Goal: Task Accomplishment & Management: Manage account settings

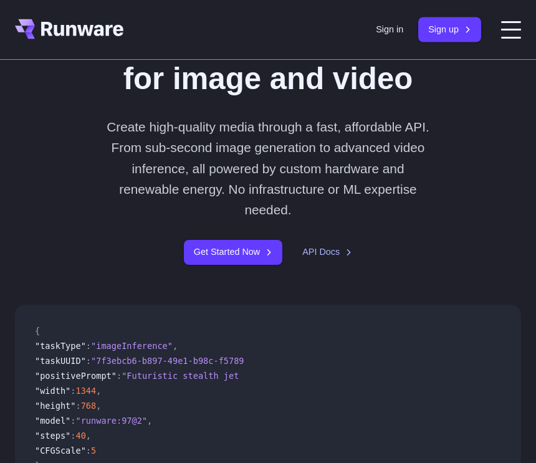
scroll to position [146, 0]
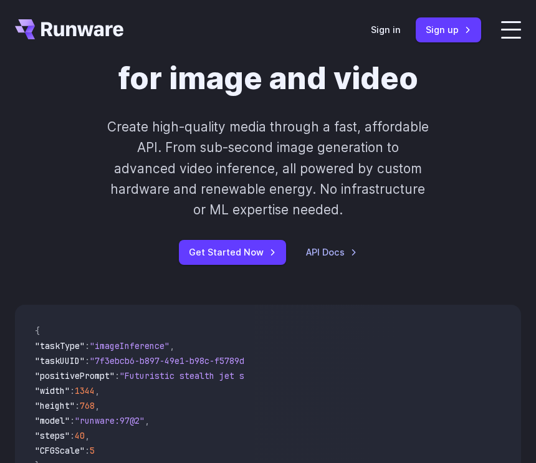
click at [257, 275] on div "Flexible generative AI for image and video Create high-quality media through a …" at bounding box center [268, 143] width 536 height 281
click at [271, 250] on link "Get Started Now" at bounding box center [232, 252] width 107 height 24
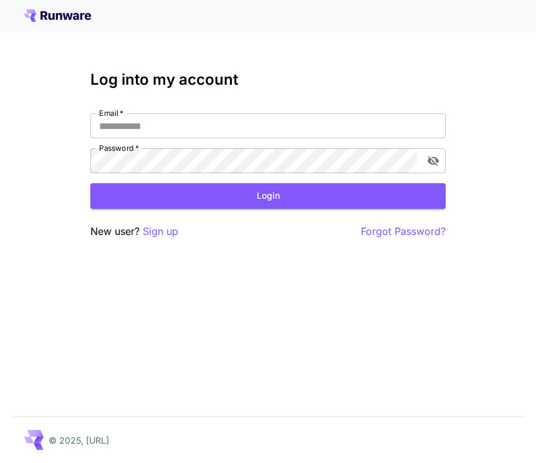
click at [377, 122] on input "Email   *" at bounding box center [267, 125] width 355 height 25
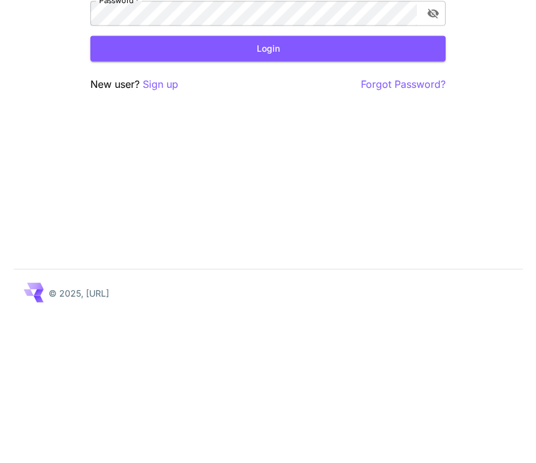
scroll to position [21, 0]
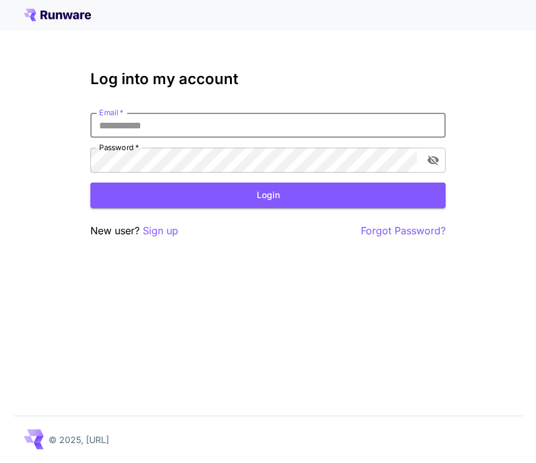
click at [169, 224] on p "Sign up" at bounding box center [161, 232] width 36 height 16
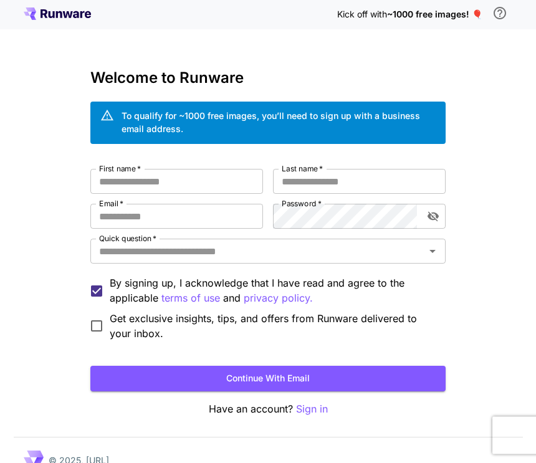
scroll to position [1, 0]
click at [417, 253] on input "Quick question   *" at bounding box center [257, 251] width 327 height 17
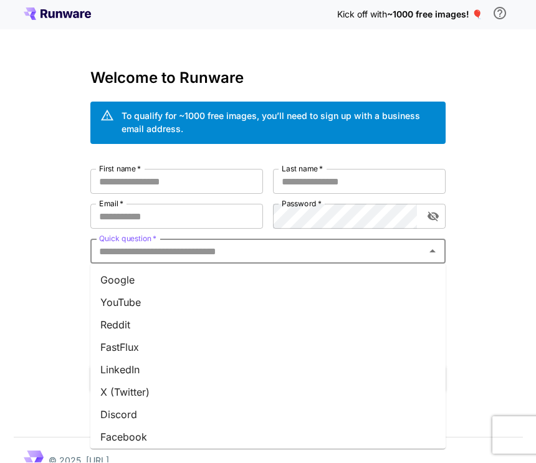
click at [390, 282] on li "Google" at bounding box center [267, 280] width 355 height 22
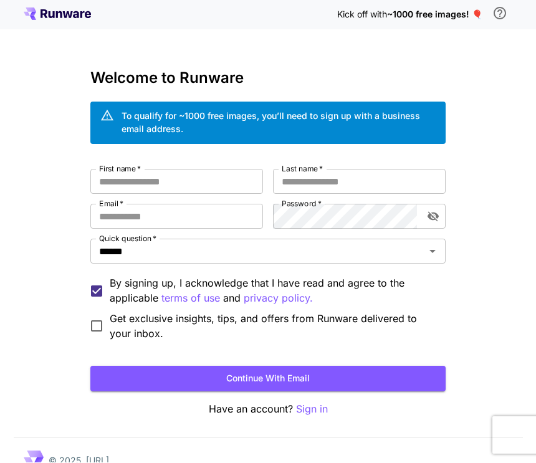
click at [246, 186] on input "First name   *" at bounding box center [176, 181] width 173 height 25
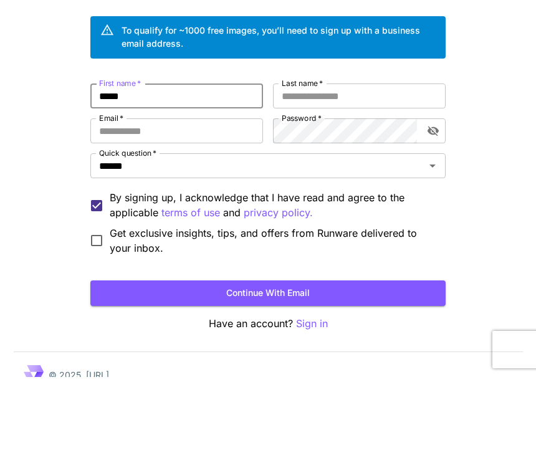
type input "*****"
click at [348, 169] on input "Last name   *" at bounding box center [359, 181] width 173 height 25
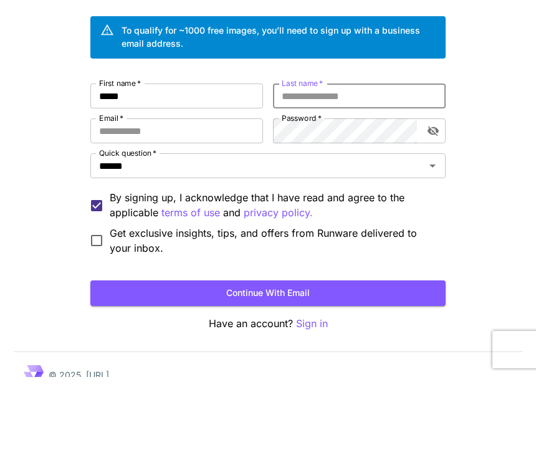
type input "*"
type input "*****"
click at [230, 204] on input "Email   *" at bounding box center [176, 216] width 173 height 25
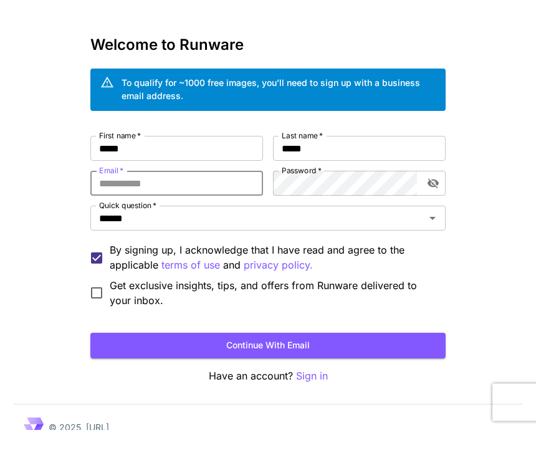
click at [232, 204] on input "Email   *" at bounding box center [176, 216] width 173 height 25
paste input "**********"
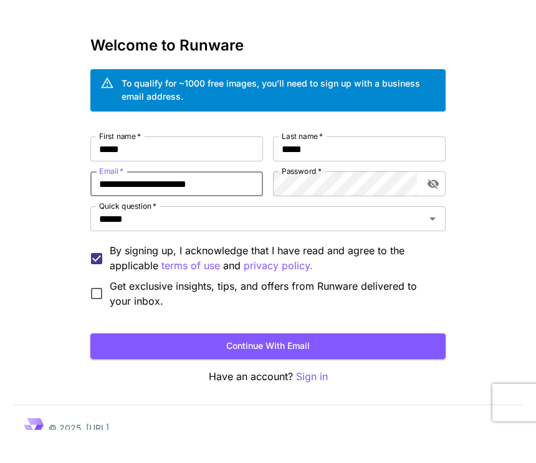
type input "**********"
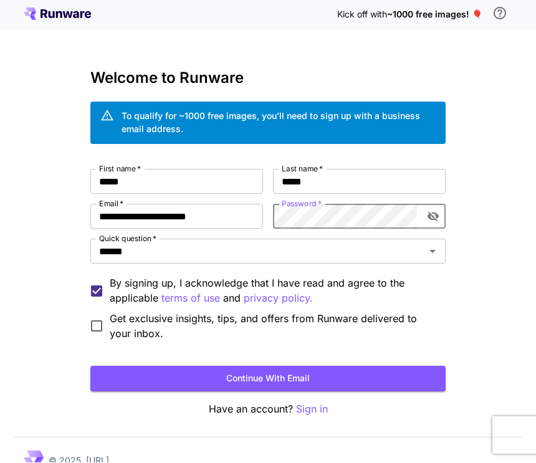
click at [429, 214] on icon "toggle password visibility" at bounding box center [432, 217] width 11 height 10
click at [432, 219] on icon "toggle password visibility" at bounding box center [432, 217] width 11 height 8
click at [350, 388] on button "Continue with email" at bounding box center [267, 379] width 355 height 26
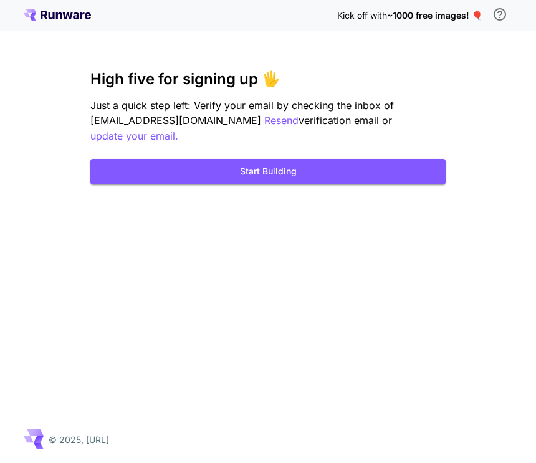
click at [415, 168] on button "Start Building" at bounding box center [267, 172] width 355 height 26
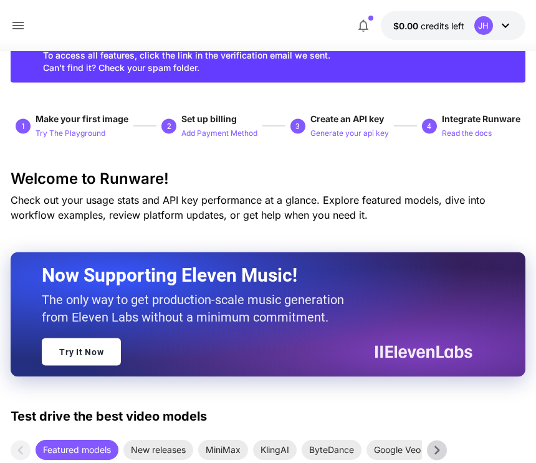
scroll to position [52, 0]
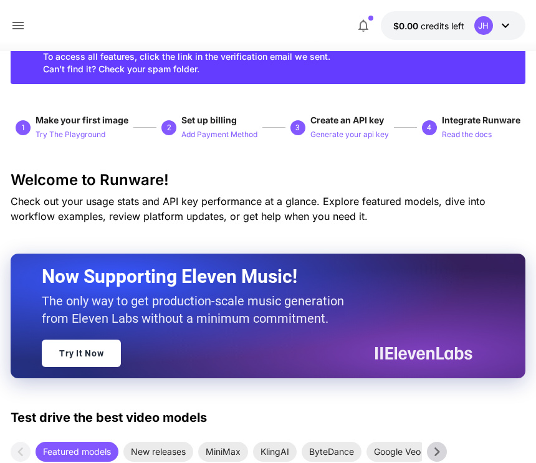
click at [455, 34] on button "$0.00 credits left JH" at bounding box center [453, 25] width 145 height 29
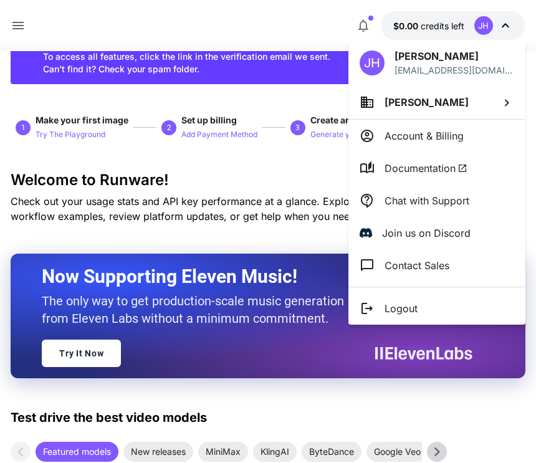
click at [458, 140] on p "Account & Billing" at bounding box center [423, 135] width 79 height 15
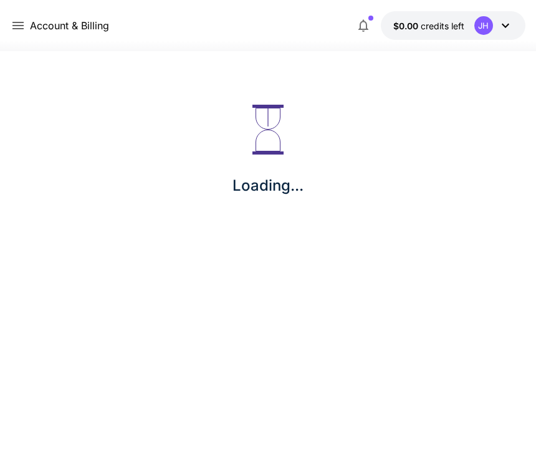
scroll to position [21, 0]
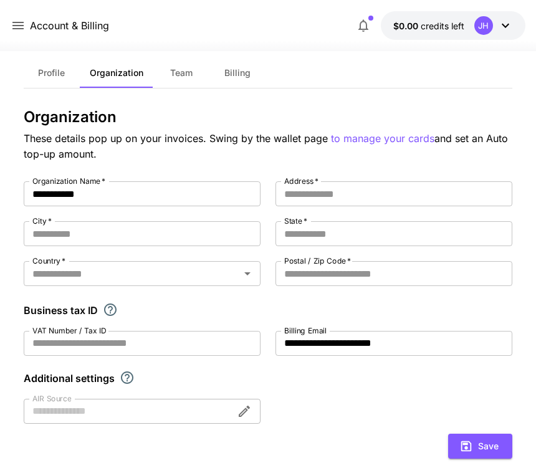
click at [513, 28] on button "$0.00 credits left JH" at bounding box center [453, 25] width 145 height 29
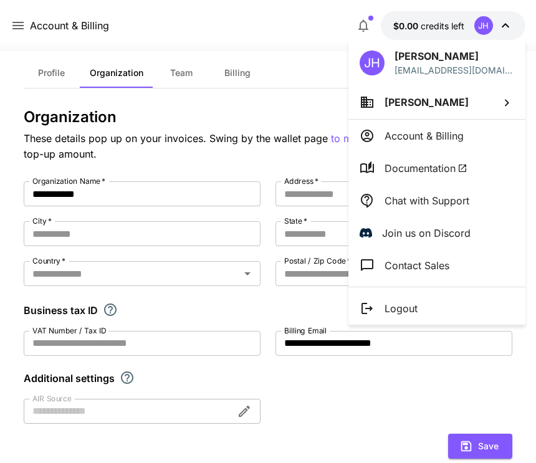
click at [420, 36] on div at bounding box center [268, 231] width 536 height 463
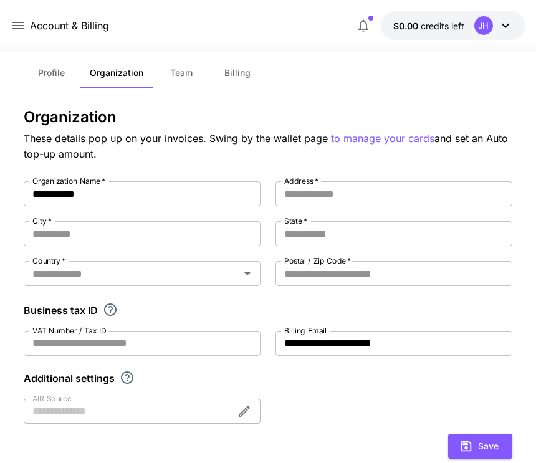
click at [426, 35] on button "$0.00 credits left JH" at bounding box center [453, 25] width 145 height 29
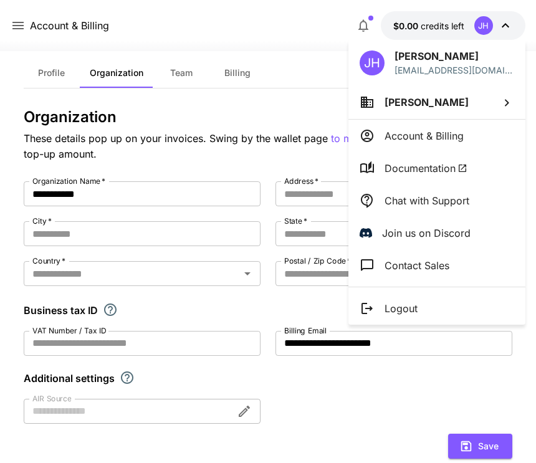
click at [192, 82] on div at bounding box center [268, 231] width 536 height 463
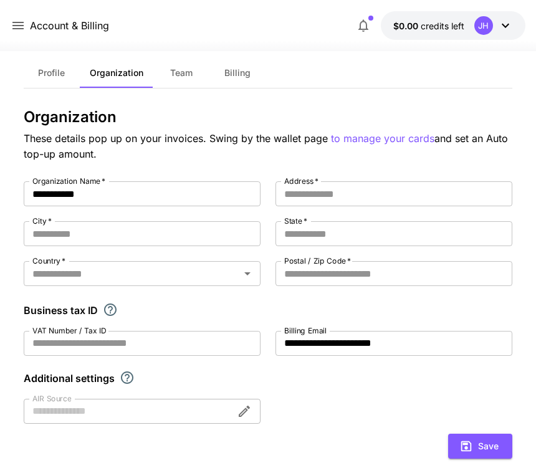
click at [199, 88] on div "Profile Organization Team Billing" at bounding box center [268, 73] width 488 height 31
click at [255, 77] on button "Billing" at bounding box center [237, 73] width 56 height 30
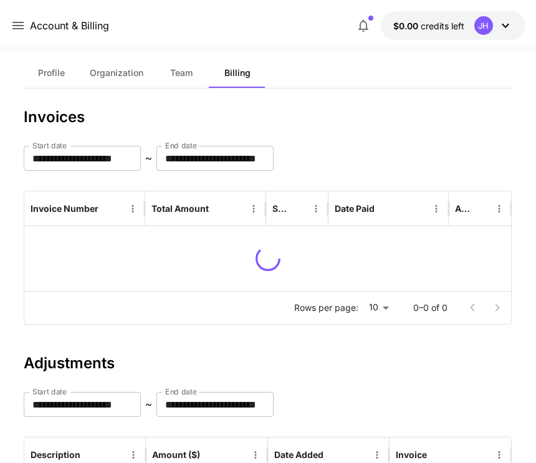
click at [189, 76] on span "Team" at bounding box center [181, 72] width 22 height 11
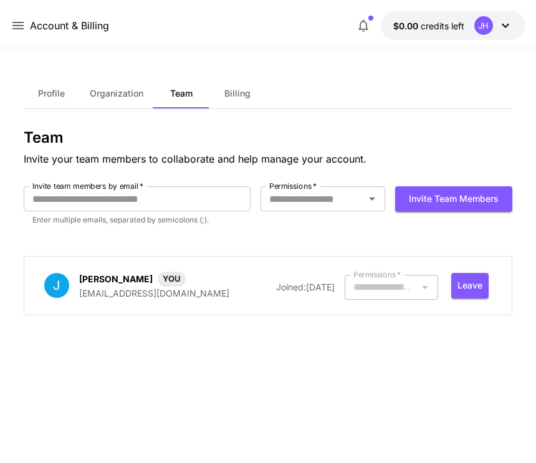
click at [253, 78] on button "Billing" at bounding box center [237, 93] width 56 height 30
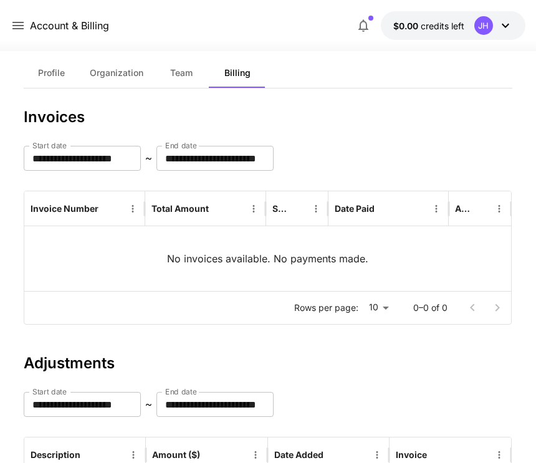
click at [181, 77] on span "Team" at bounding box center [181, 72] width 22 height 11
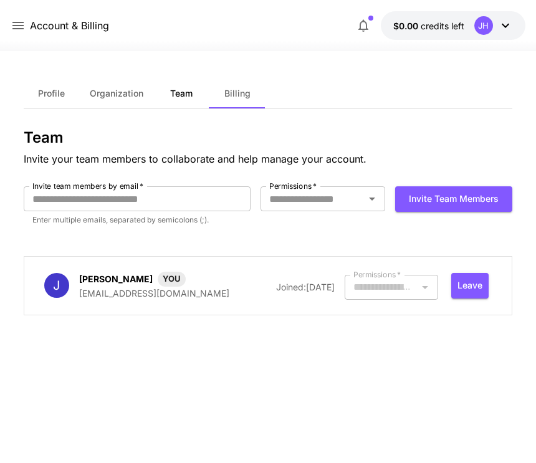
type input "*****"
click at [399, 275] on div at bounding box center [390, 287] width 93 height 25
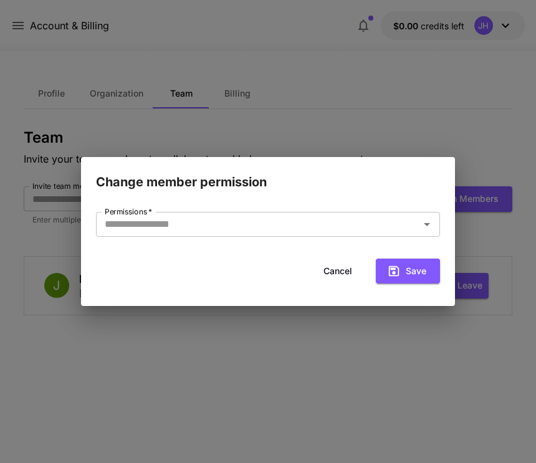
type input "*****"
click at [355, 268] on button "Cancel" at bounding box center [338, 272] width 56 height 26
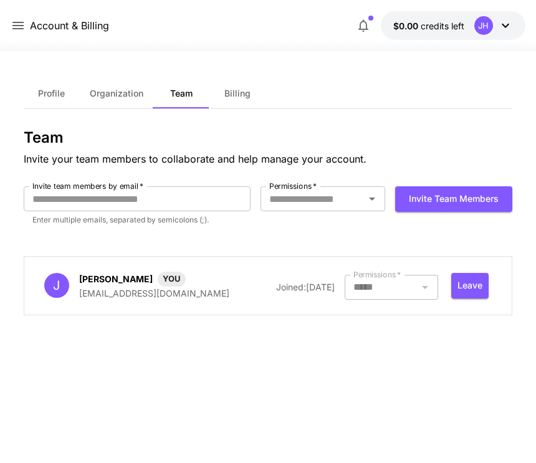
click at [59, 88] on span "Profile" at bounding box center [51, 93] width 27 height 11
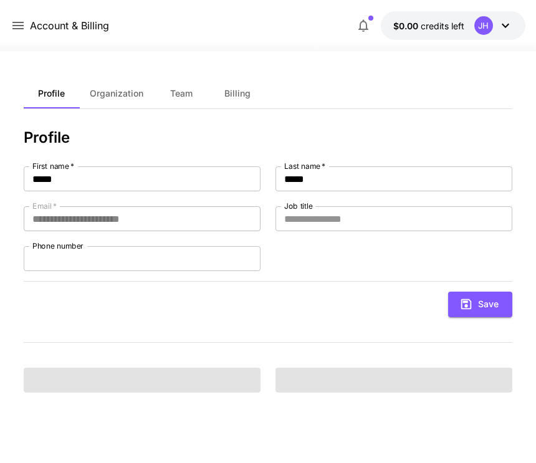
click at [164, 78] on button "Team" at bounding box center [181, 93] width 56 height 30
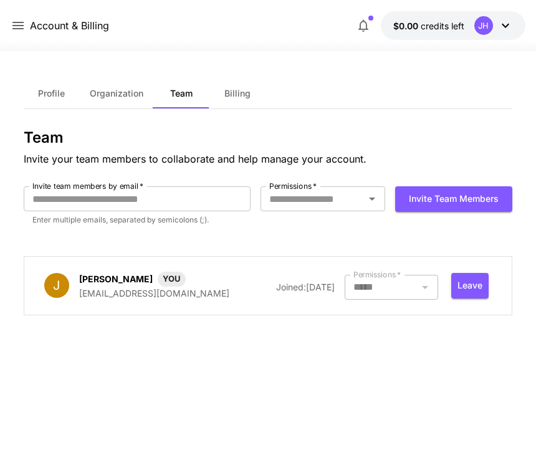
click at [478, 273] on button "Leave" at bounding box center [469, 286] width 37 height 26
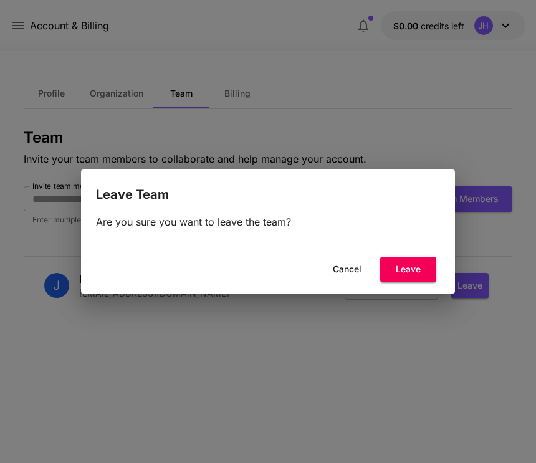
click at [363, 275] on button "Cancel" at bounding box center [347, 270] width 56 height 26
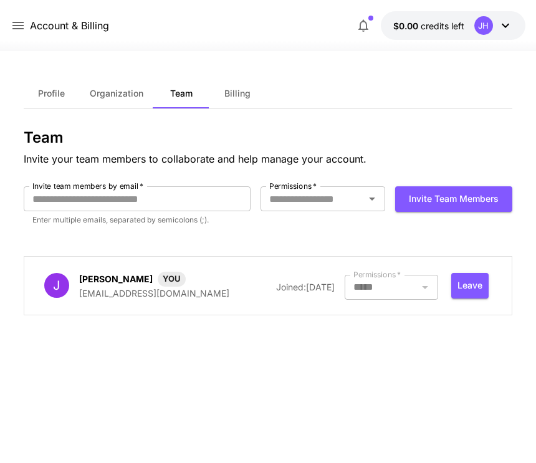
click at [472, 273] on button "Leave" at bounding box center [469, 286] width 37 height 26
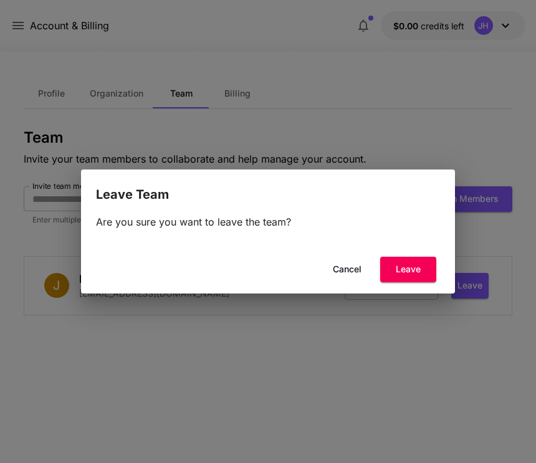
click at [422, 271] on button "Leave" at bounding box center [408, 270] width 56 height 26
click at [354, 273] on button "Cancel" at bounding box center [347, 270] width 56 height 26
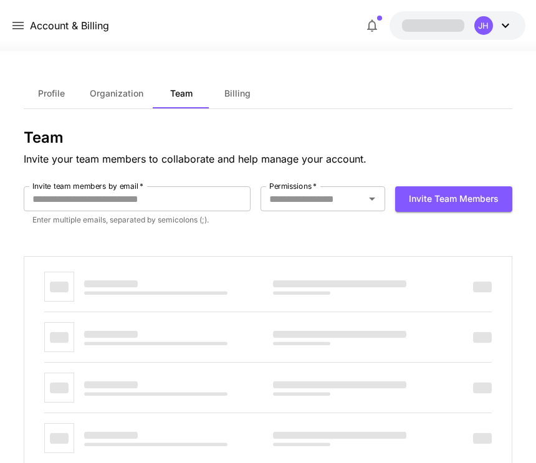
click at [506, 29] on icon at bounding box center [505, 25] width 15 height 15
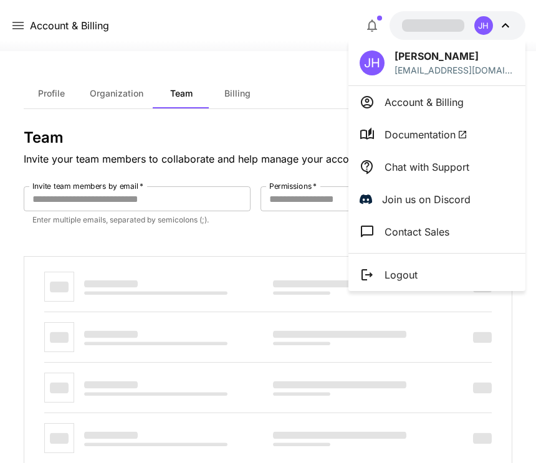
click at [506, 28] on div at bounding box center [268, 231] width 536 height 463
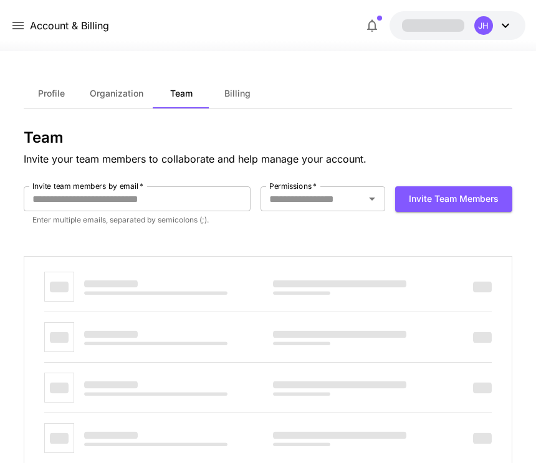
click at [509, 29] on icon at bounding box center [505, 25] width 15 height 15
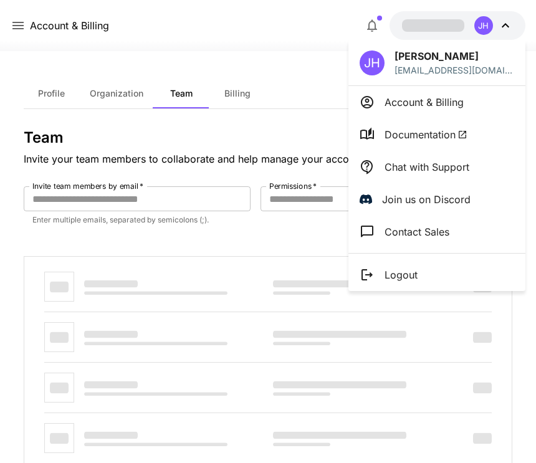
click at [439, 275] on li "Logout" at bounding box center [436, 275] width 177 height 32
